Goal: Task Accomplishment & Management: Manage account settings

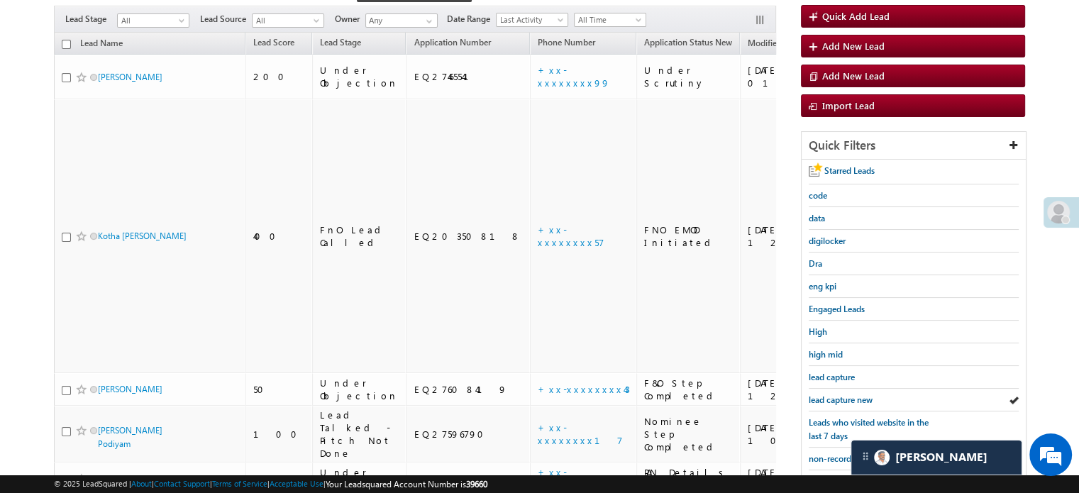
scroll to position [150, 0]
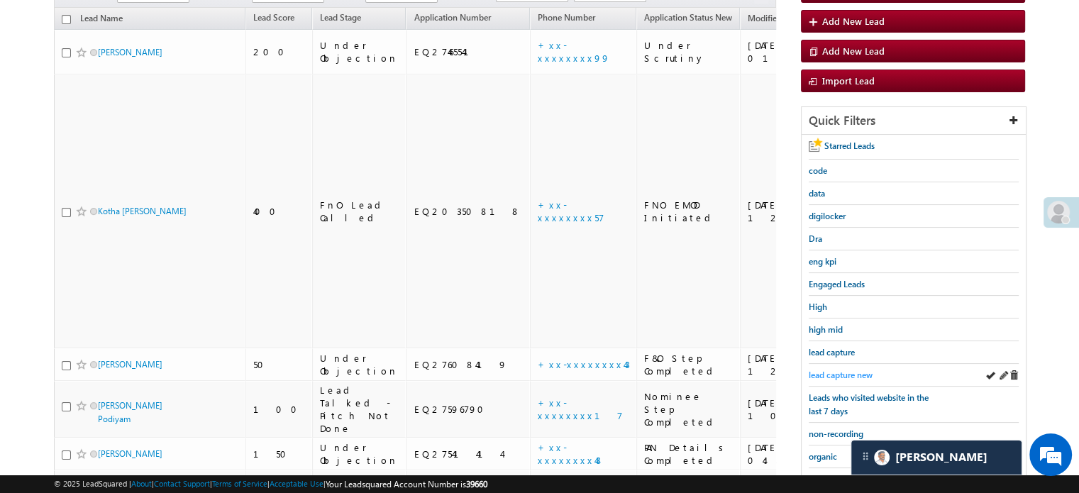
click at [842, 370] on span "lead capture new" at bounding box center [841, 375] width 64 height 11
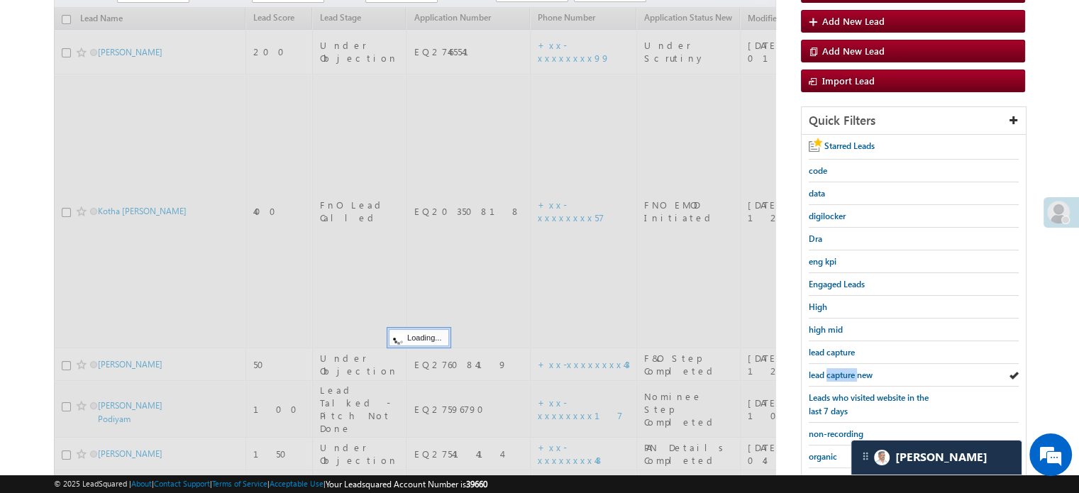
click at [842, 370] on span "lead capture new" at bounding box center [841, 375] width 64 height 11
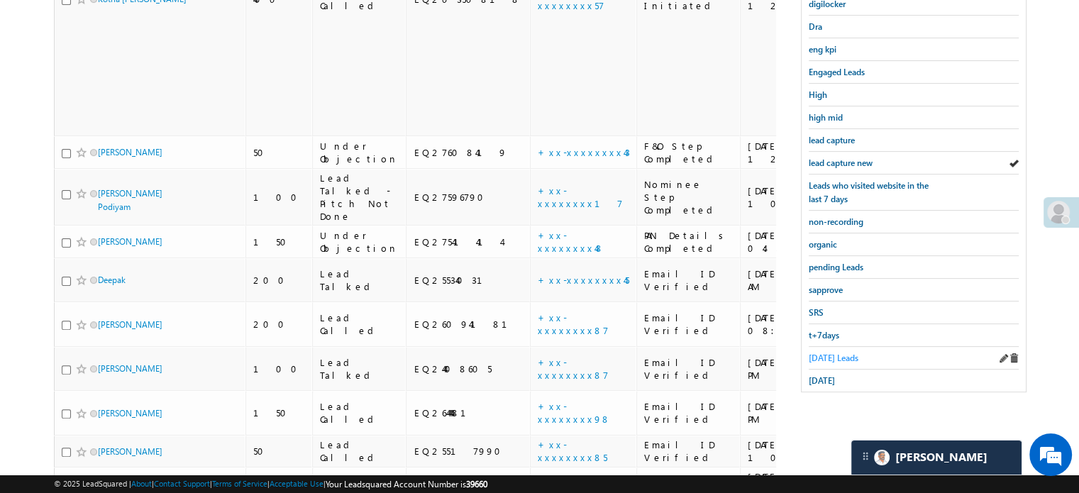
click at [834, 353] on span "Today's Leads" at bounding box center [834, 358] width 50 height 11
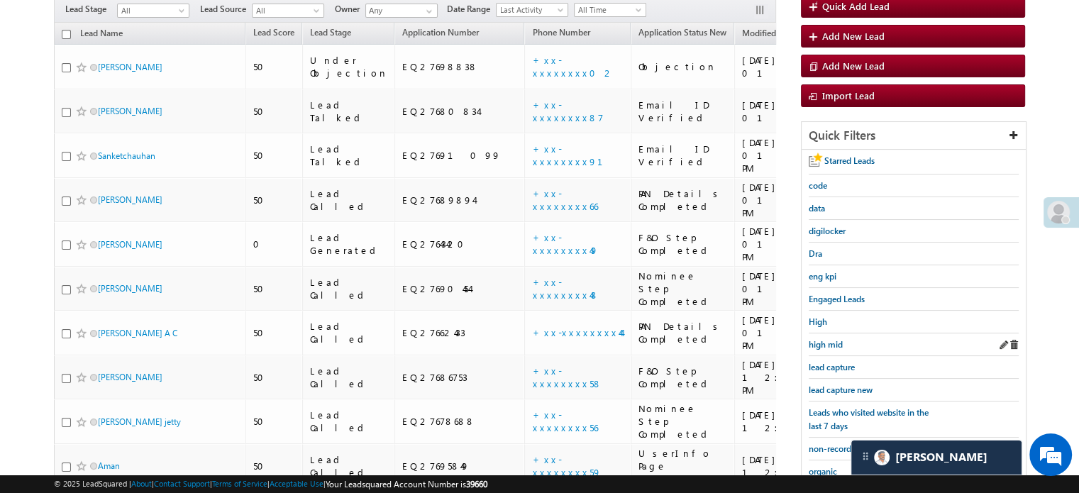
scroll to position [196, 0]
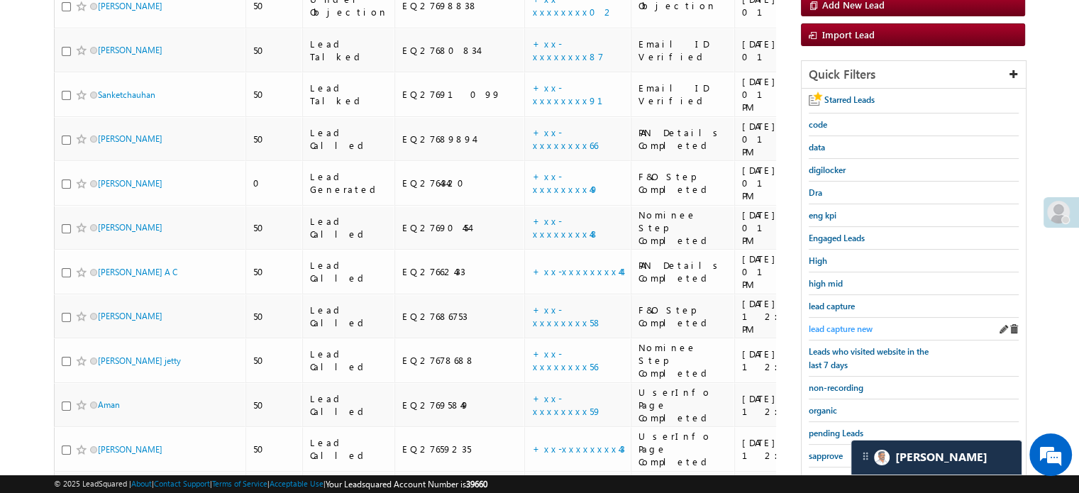
click at [847, 323] on span "lead capture new" at bounding box center [841, 328] width 64 height 11
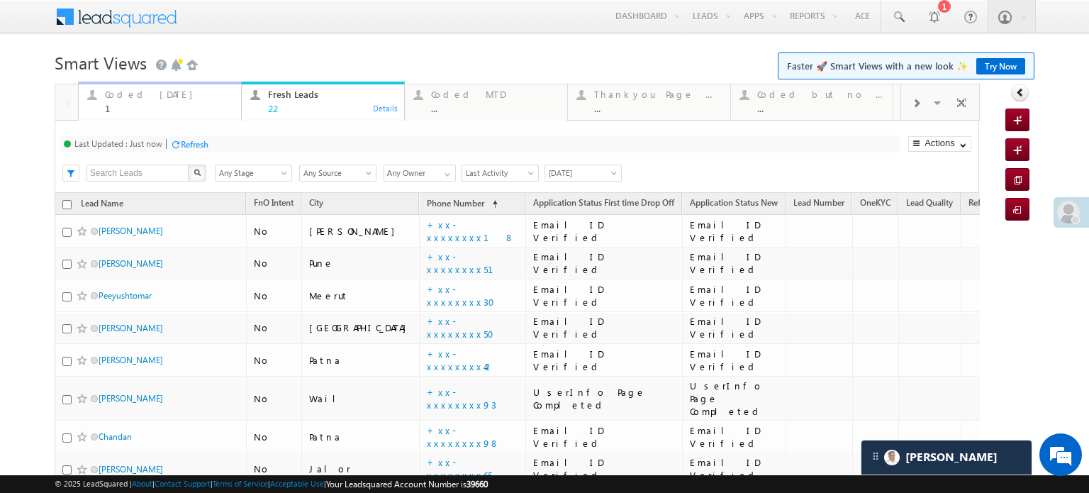
drag, startPoint x: 0, startPoint y: 0, endPoint x: 148, endPoint y: 101, distance: 179.0
click at [148, 101] on div "Coded Today 1" at bounding box center [169, 100] width 128 height 28
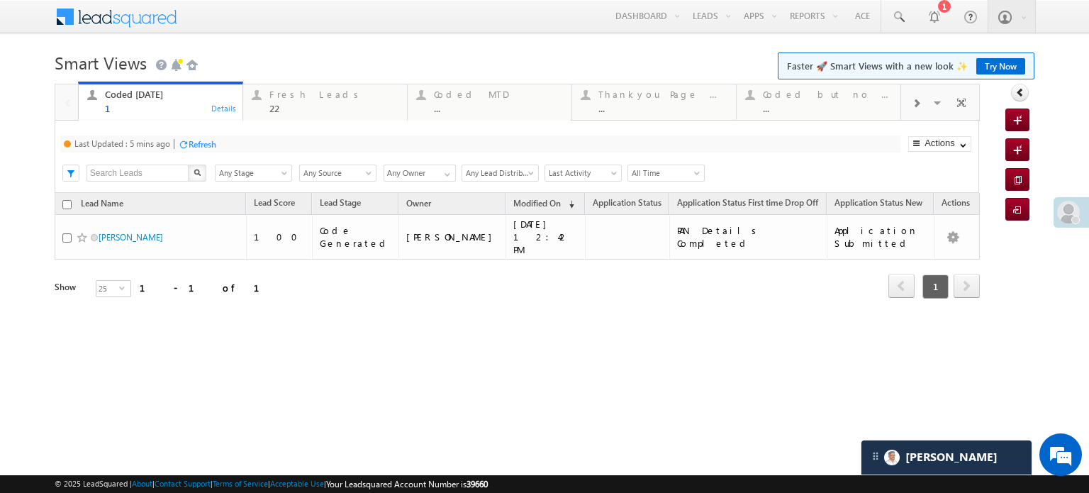
click at [196, 140] on div "Refresh" at bounding box center [203, 144] width 28 height 11
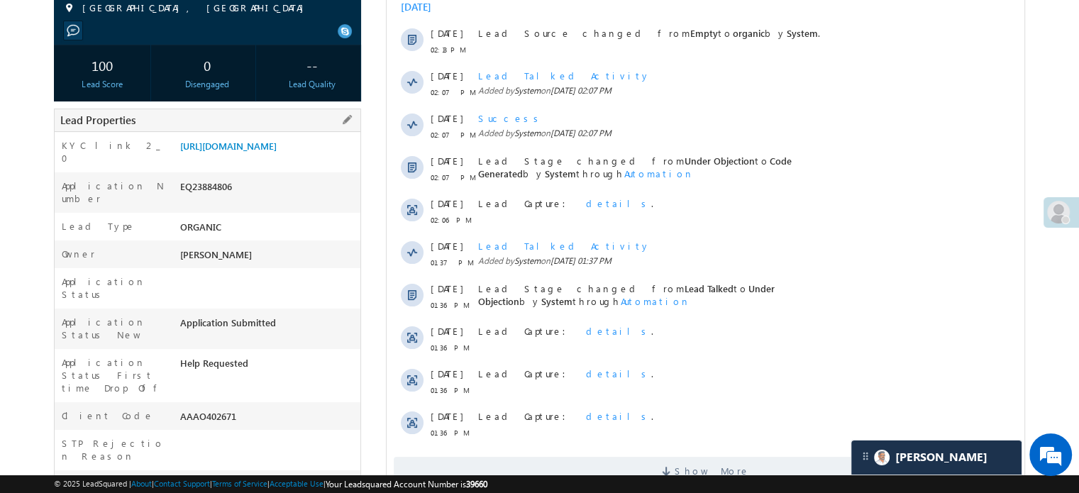
scroll to position [6968, 0]
click at [233, 152] on link "[URL][DOMAIN_NAME]" at bounding box center [228, 146] width 96 height 12
